Goal: Task Accomplishment & Management: Manage account settings

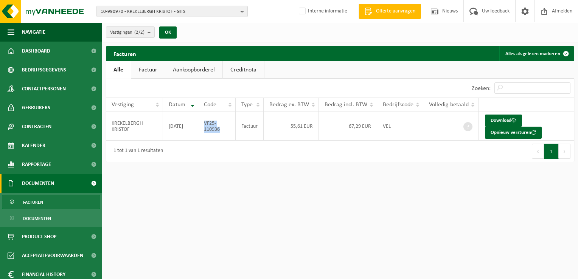
click at [142, 11] on span "10-990970 - KREKELBERGH KRISTOF - GITS" at bounding box center [169, 11] width 137 height 11
paste input "01-001127"
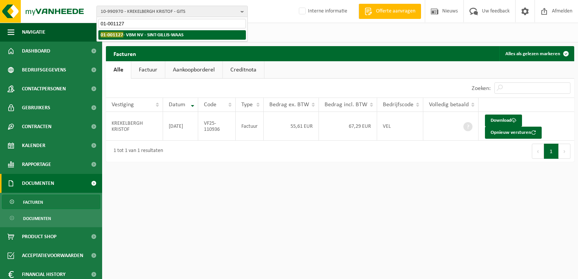
type input "01-001127"
click at [149, 36] on strong "01-001127 - VBM NV - SINT-GILLIS-WAAS" at bounding box center [142, 35] width 83 height 6
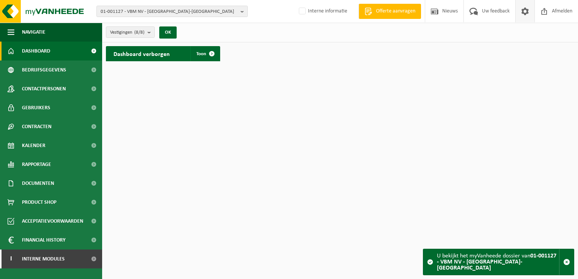
click at [524, 13] on span at bounding box center [525, 11] width 11 height 22
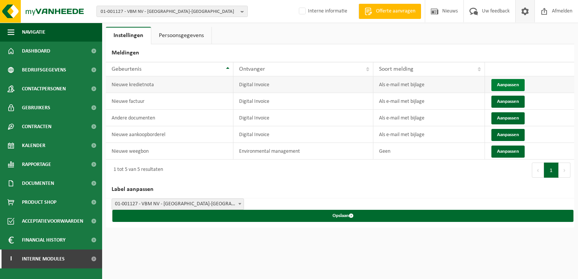
click at [507, 84] on button "Aanpassen" at bounding box center [508, 85] width 33 height 12
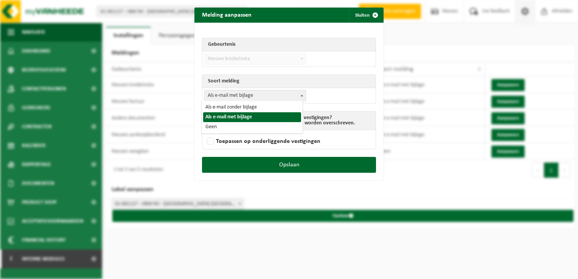
click at [237, 98] on span "Als e-mail met bijlage" at bounding box center [255, 95] width 101 height 11
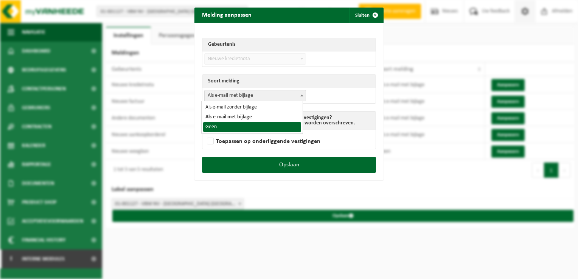
select select "1"
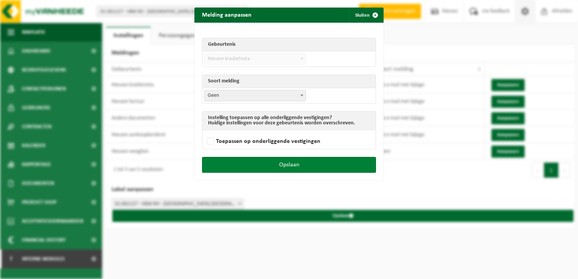
click at [305, 167] on button "Opslaan" at bounding box center [289, 165] width 174 height 16
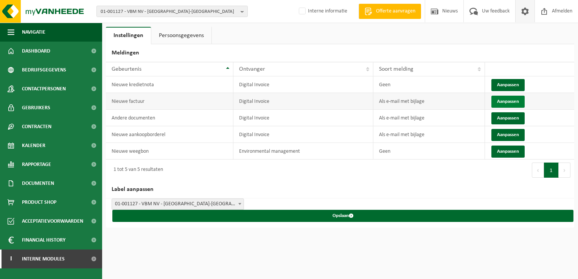
click at [523, 104] on button "Aanpassen" at bounding box center [508, 102] width 33 height 12
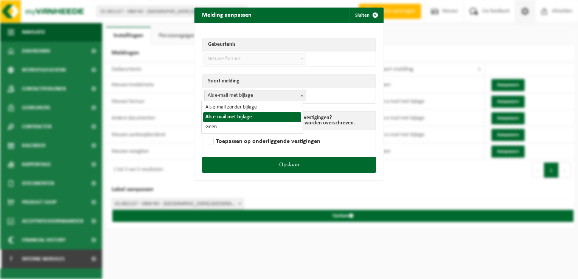
click at [248, 95] on span "Als e-mail met bijlage" at bounding box center [255, 95] width 101 height 11
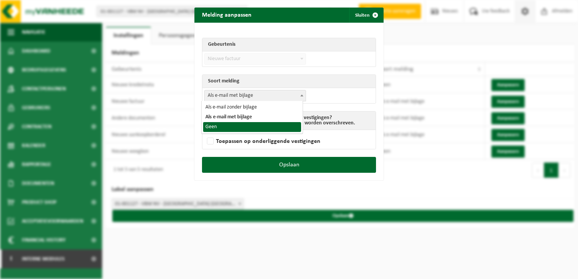
select select "1"
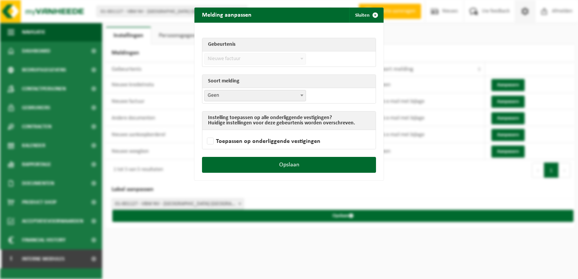
click at [303, 173] on div "Opslaan" at bounding box center [289, 168] width 189 height 23
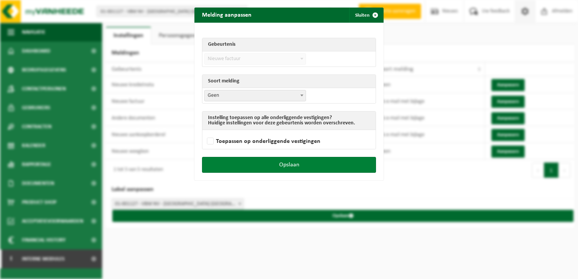
click at [310, 169] on button "Opslaan" at bounding box center [289, 165] width 174 height 16
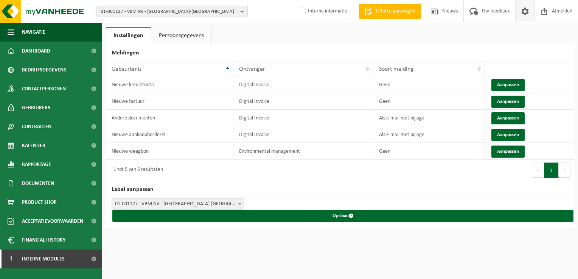
click at [134, 11] on span "01-001127 - VBM NV - SINT-GILLIS-WAAS" at bounding box center [169, 11] width 137 height 11
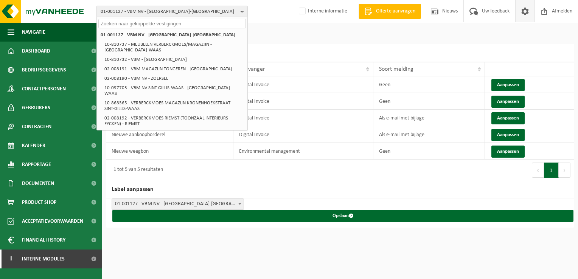
paste input "01-104298"
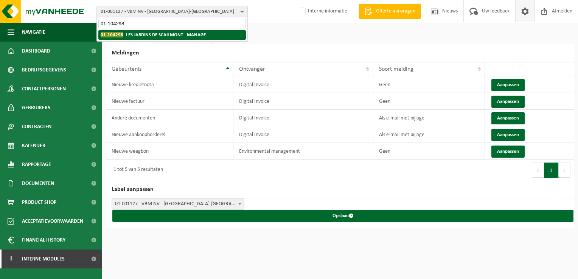
type input "01-104298"
click at [140, 34] on strong "01-104298 - LES JARDINS DE SCAILMONT - MANAGE" at bounding box center [153, 35] width 105 height 6
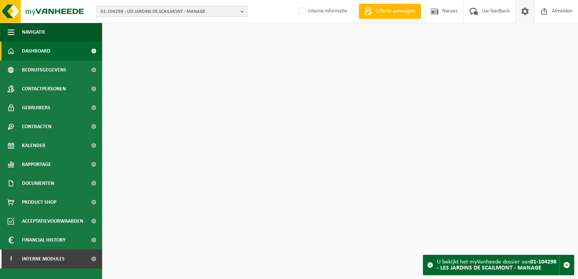
click at [528, 14] on span at bounding box center [525, 11] width 11 height 22
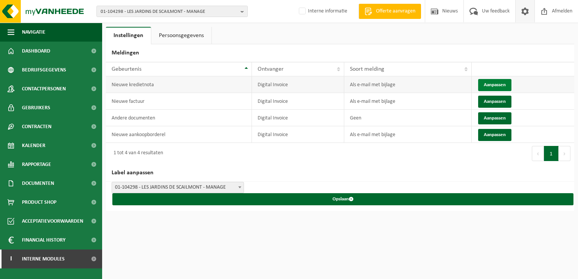
click at [490, 82] on button "Aanpassen" at bounding box center [495, 85] width 33 height 12
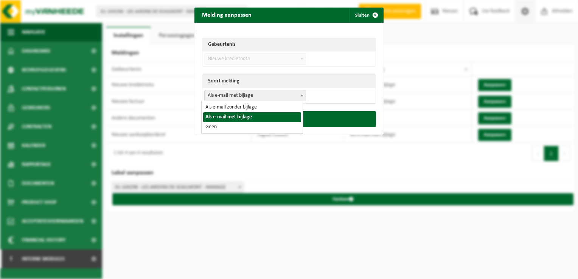
click at [227, 96] on span "Als e-mail met bijlage" at bounding box center [255, 95] width 101 height 11
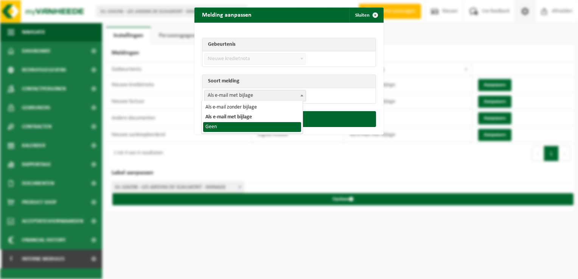
select select "1"
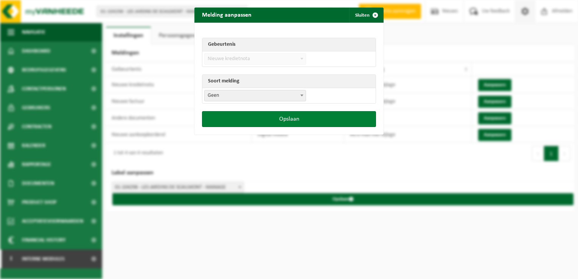
click at [275, 117] on button "Opslaan" at bounding box center [289, 119] width 174 height 16
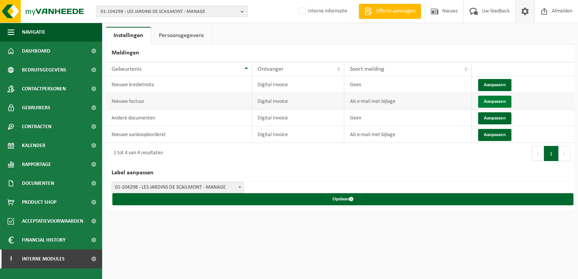
click at [501, 103] on button "Aanpassen" at bounding box center [495, 102] width 33 height 12
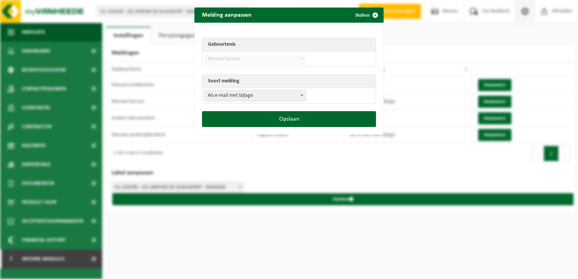
click at [248, 93] on span "Als e-mail met bijlage" at bounding box center [255, 95] width 101 height 11
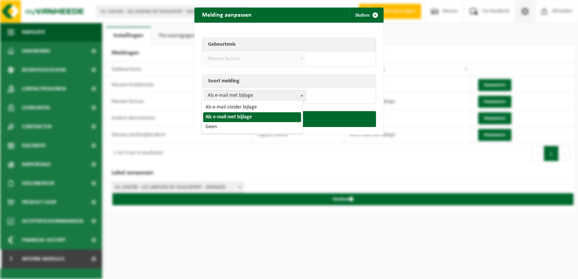
select select "1"
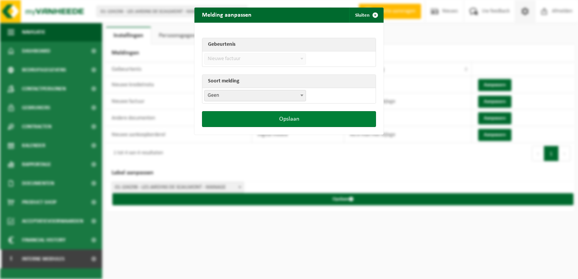
click at [287, 117] on button "Opslaan" at bounding box center [289, 119] width 174 height 16
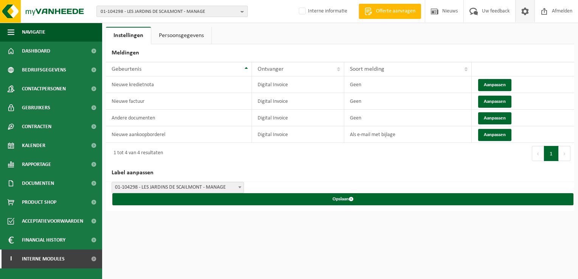
click at [122, 10] on span "01-104298 - LES JARDINS DE SCAILMONT - MANAGE" at bounding box center [169, 11] width 137 height 11
paste input "01-073405"
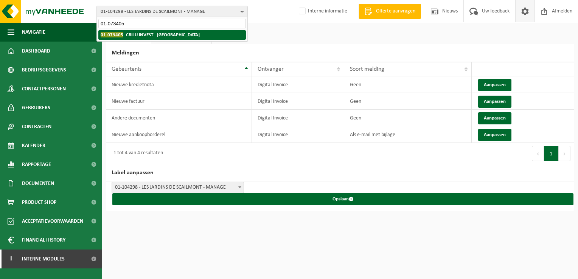
type input "01-073405"
click at [131, 39] on li "01-073405 - CRILU INVEST - ANTWERPEN" at bounding box center [172, 34] width 148 height 9
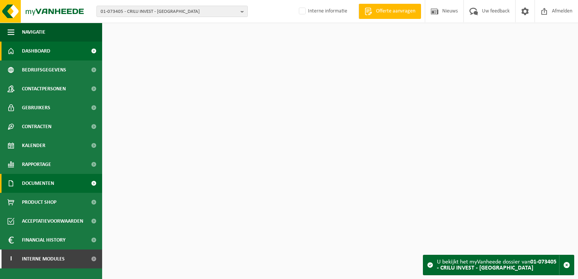
click at [48, 184] on span "Documenten" at bounding box center [38, 183] width 32 height 19
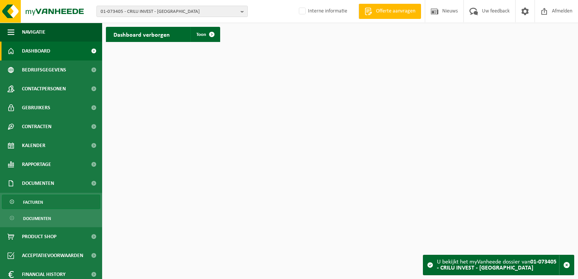
click at [55, 197] on link "Facturen" at bounding box center [51, 202] width 98 height 14
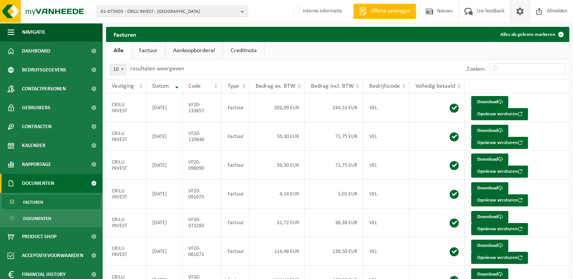
click at [520, 12] on span at bounding box center [519, 11] width 11 height 22
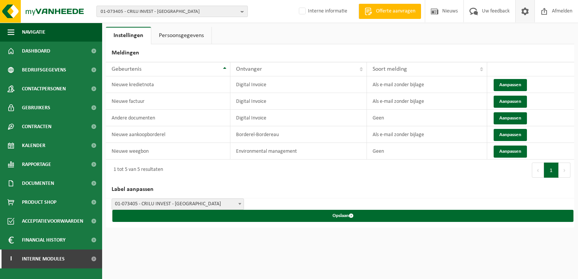
click at [113, 11] on span "01-073405 - CRILU INVEST - [GEOGRAPHIC_DATA]" at bounding box center [169, 11] width 137 height 11
paste input "10-865417"
type input "10-865417"
click at [129, 35] on li "Geen resultaten voor " 10-865417 "." at bounding box center [172, 34] width 148 height 9
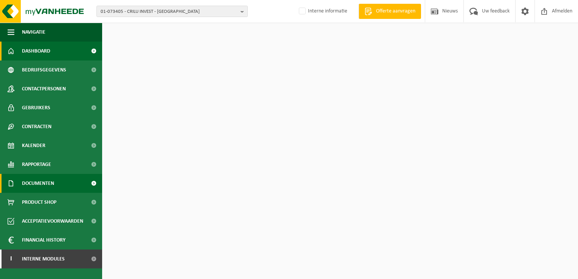
click at [37, 187] on span "Documenten" at bounding box center [38, 183] width 32 height 19
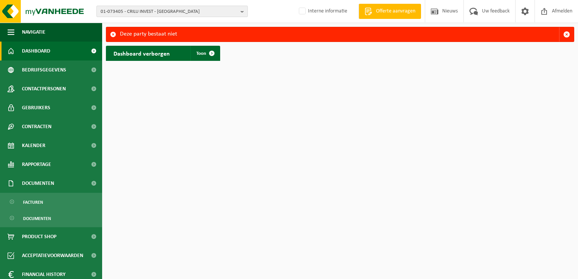
click at [137, 11] on span "01-073405 - CRILU INVEST - [GEOGRAPHIC_DATA]" at bounding box center [169, 11] width 137 height 11
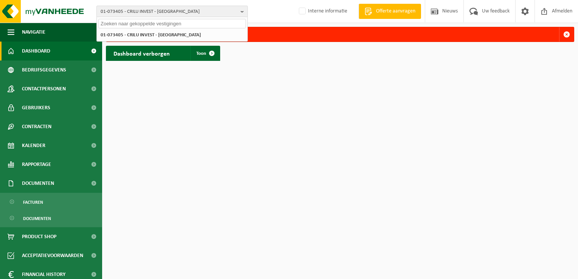
paste input "10-865417"
type input "10-865417"
